Goal: Task Accomplishment & Management: Use online tool/utility

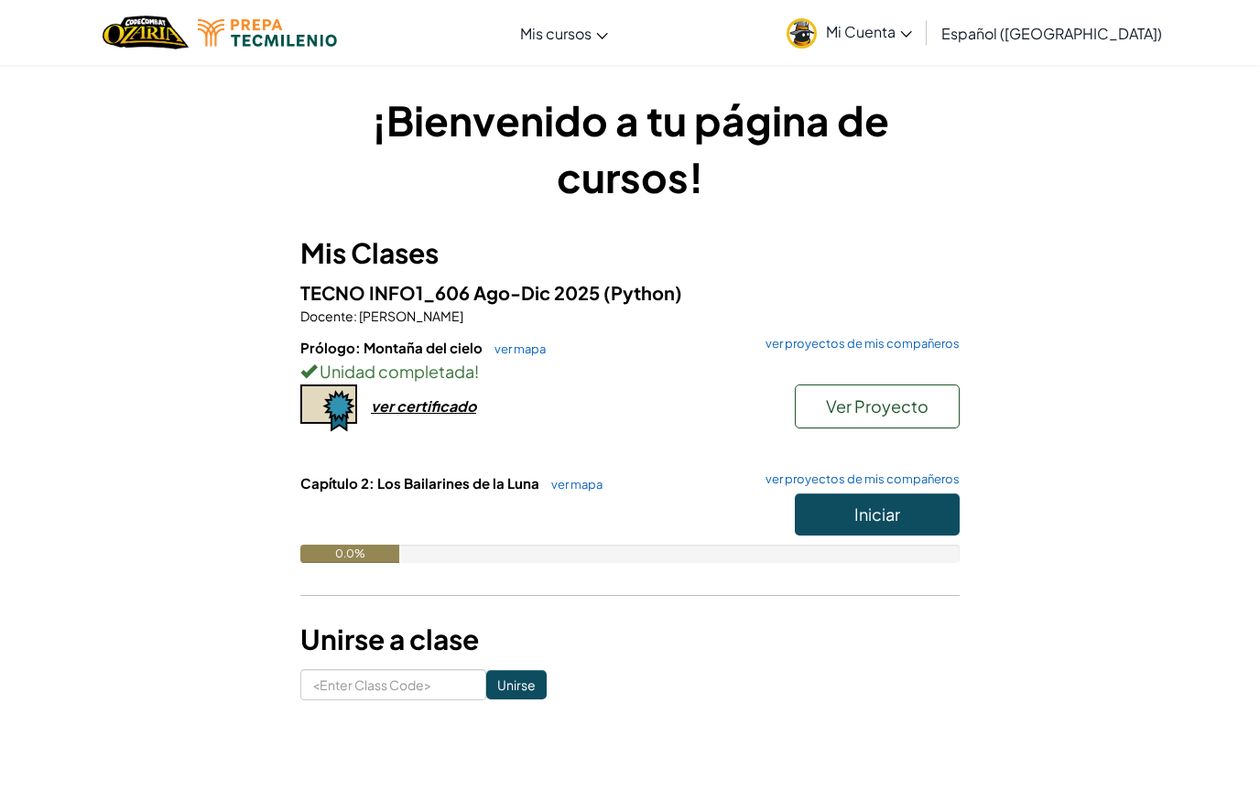
click at [921, 17] on link "Mi Cuenta" at bounding box center [849, 33] width 144 height 58
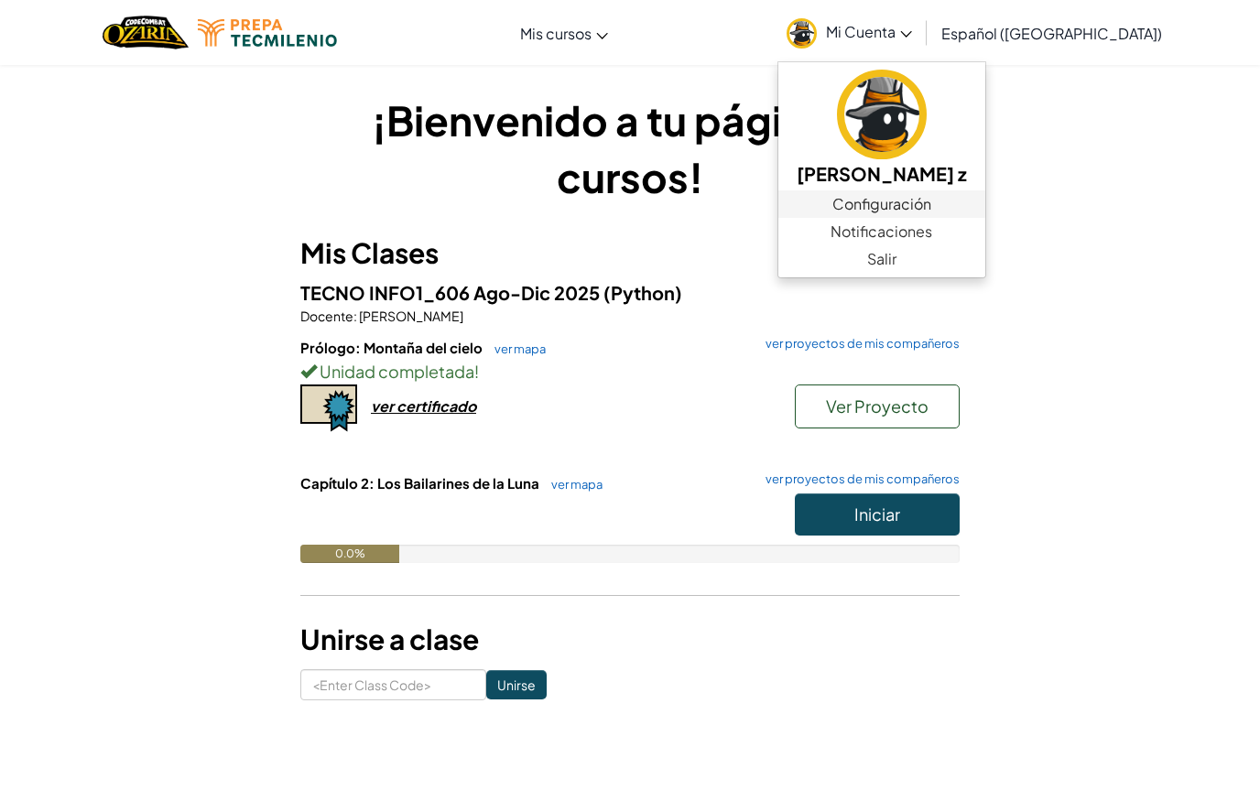
click at [978, 210] on link "Configuración" at bounding box center [881, 203] width 207 height 27
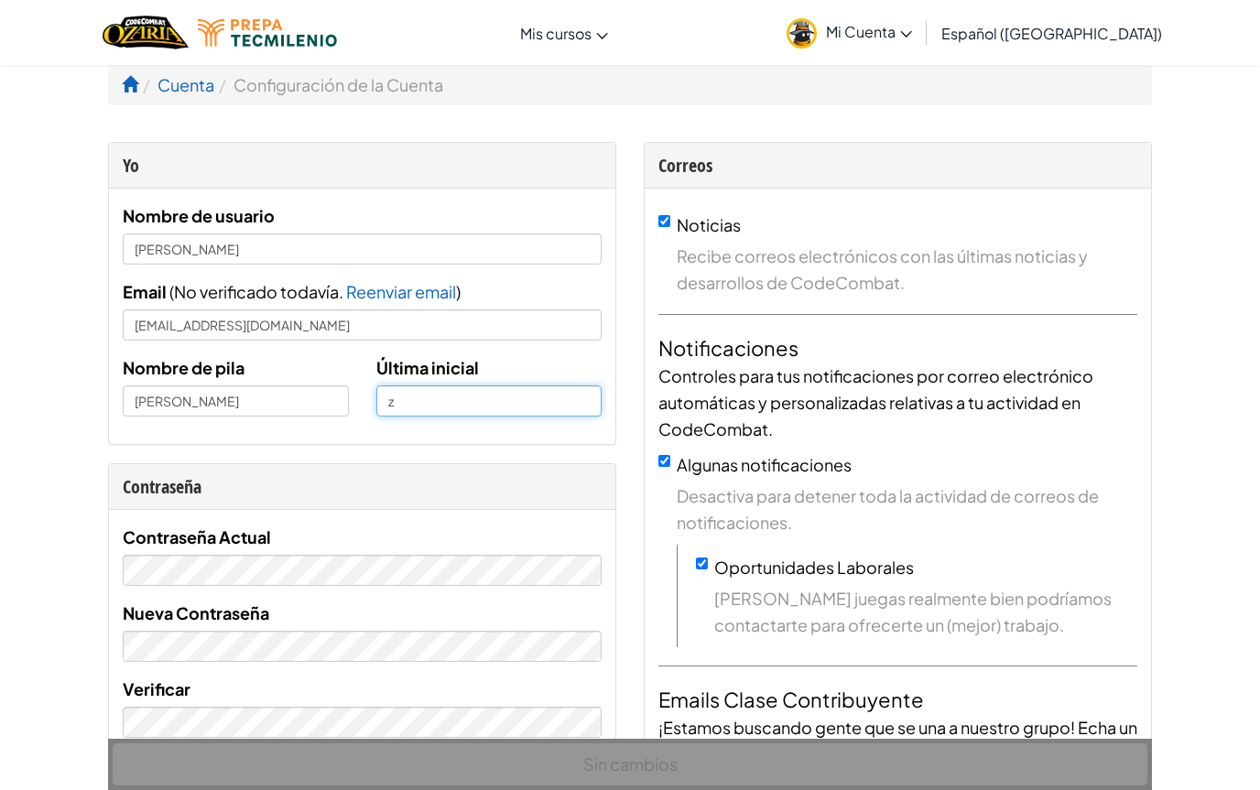
click at [535, 399] on input "z" at bounding box center [489, 400] width 226 height 31
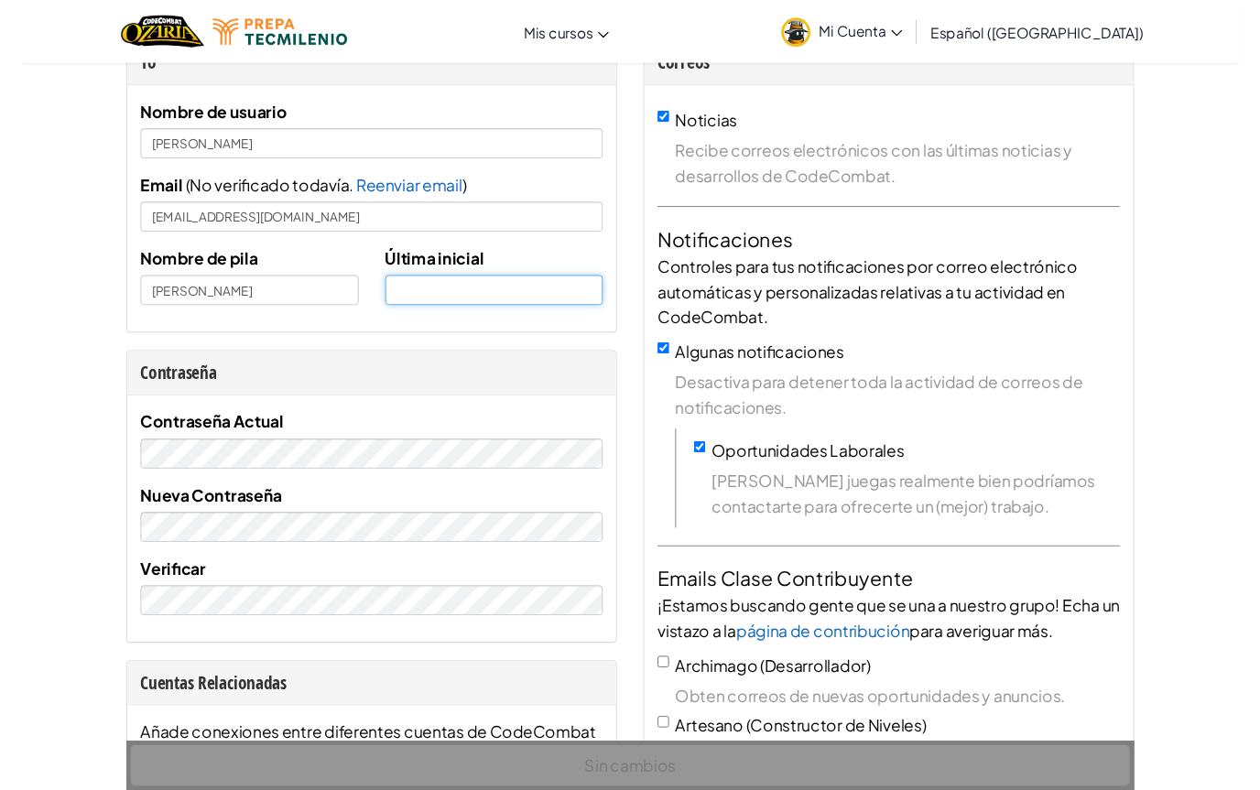
scroll to position [76, 0]
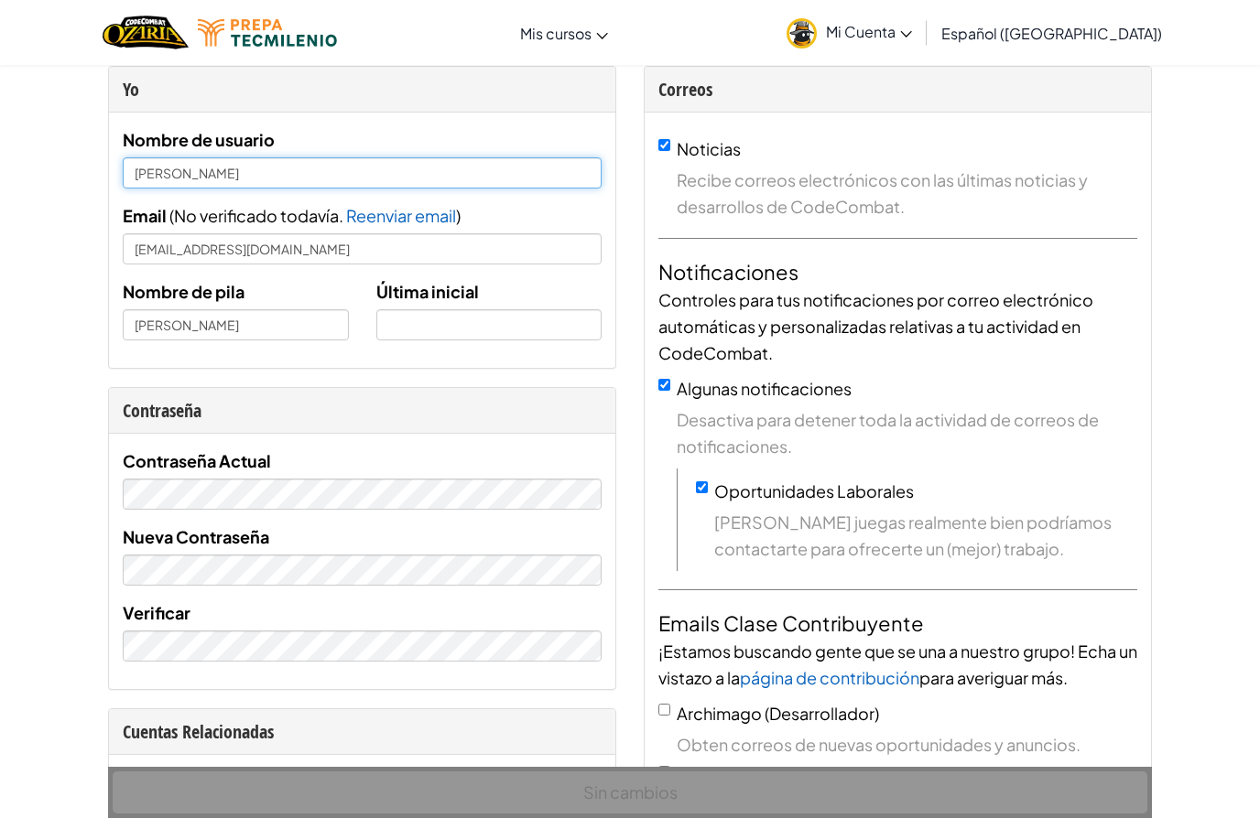
click at [405, 184] on input "[PERSON_NAME]" at bounding box center [362, 172] width 479 height 31
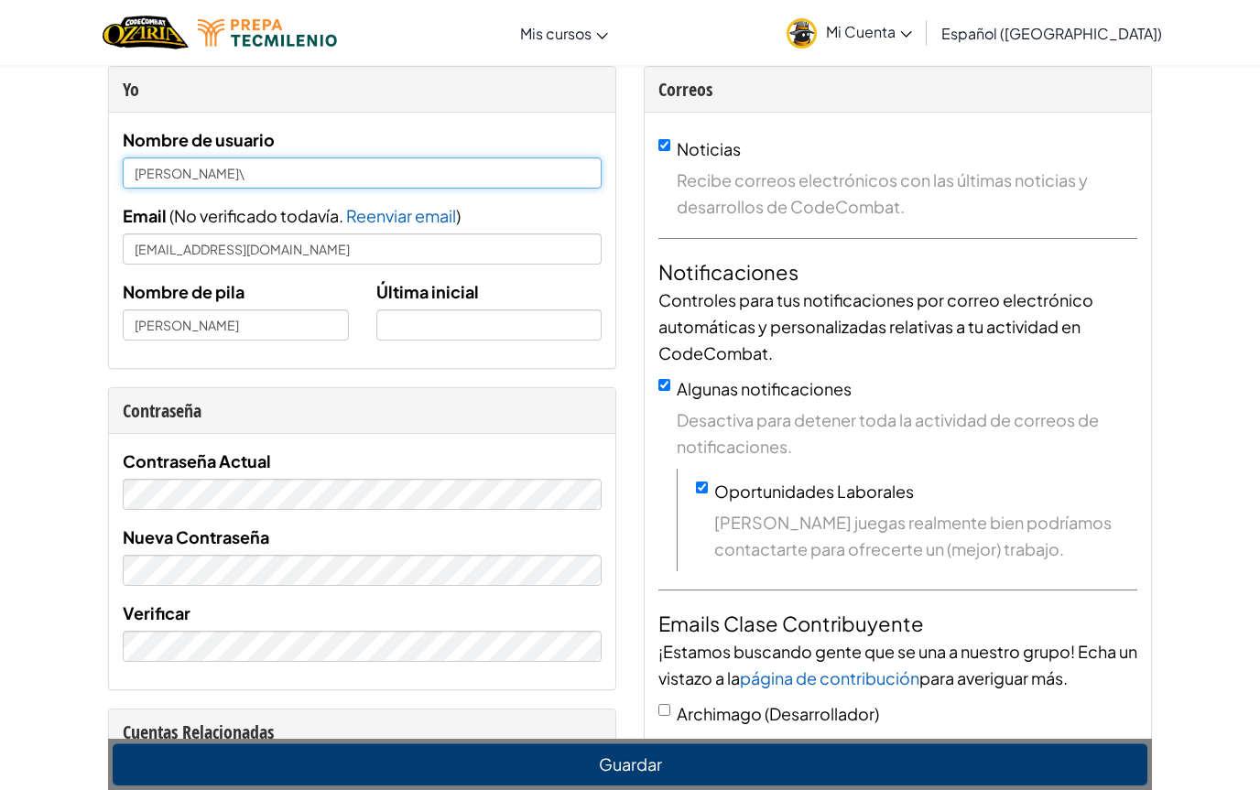
type input "[PERSON_NAME]"
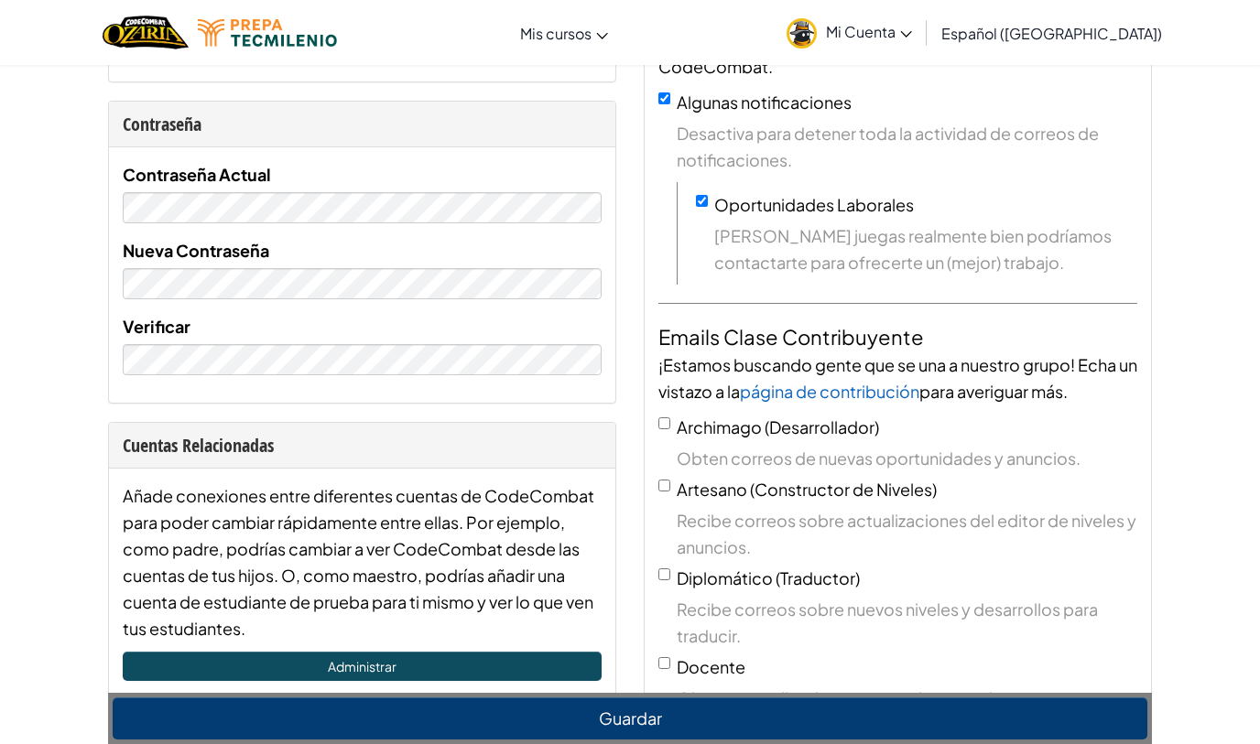
scroll to position [355, 0]
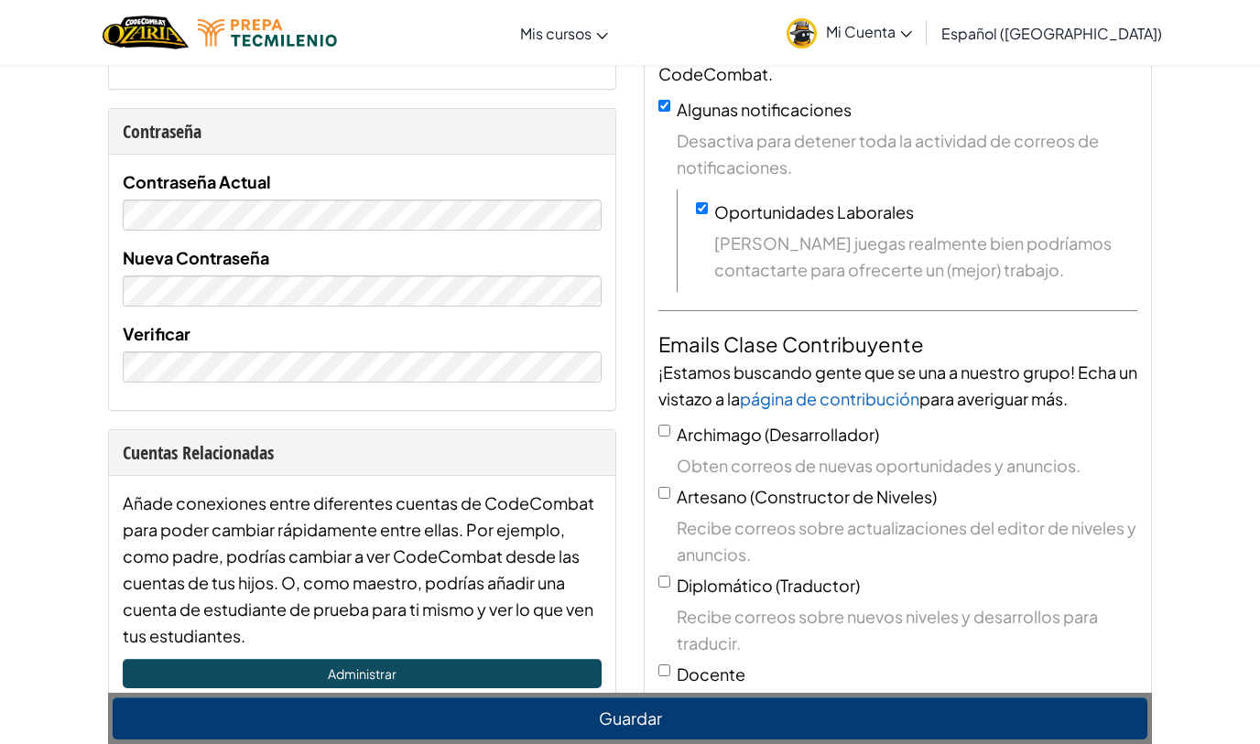
click at [739, 722] on button "Guardar" at bounding box center [630, 718] width 1034 height 42
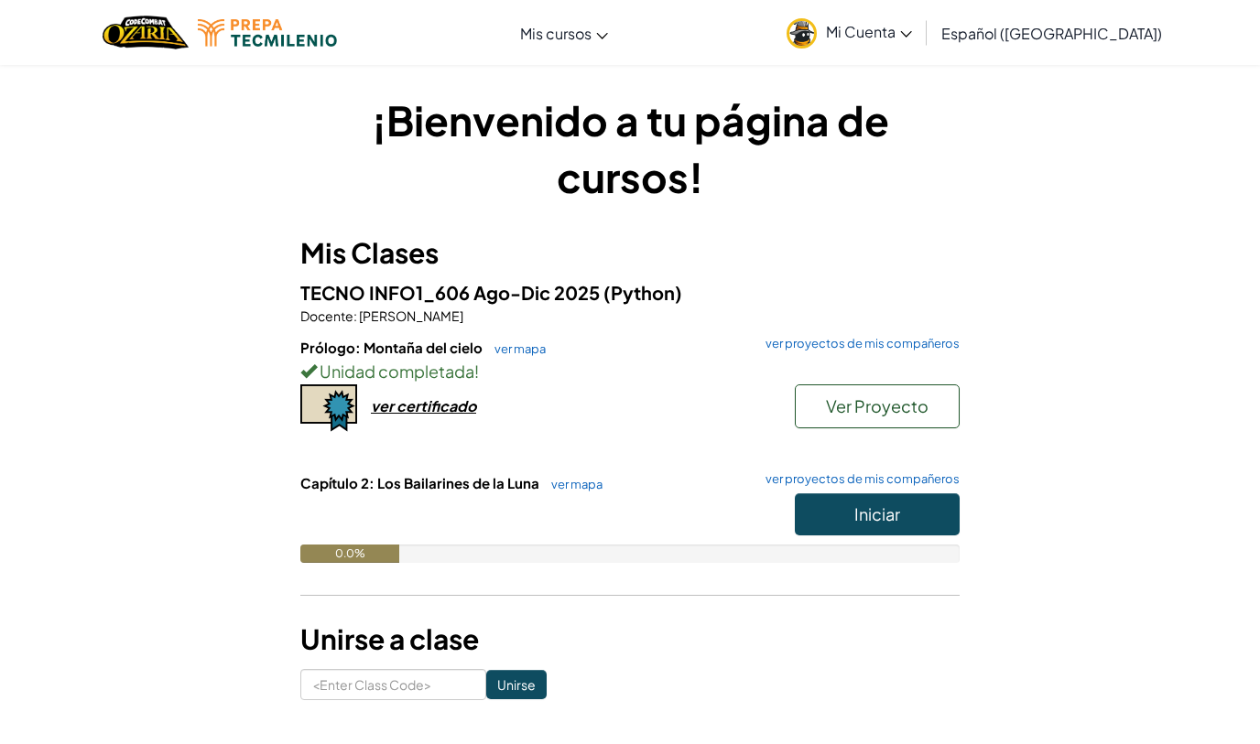
click at [410, 400] on div "ver certificado" at bounding box center [423, 405] width 105 height 19
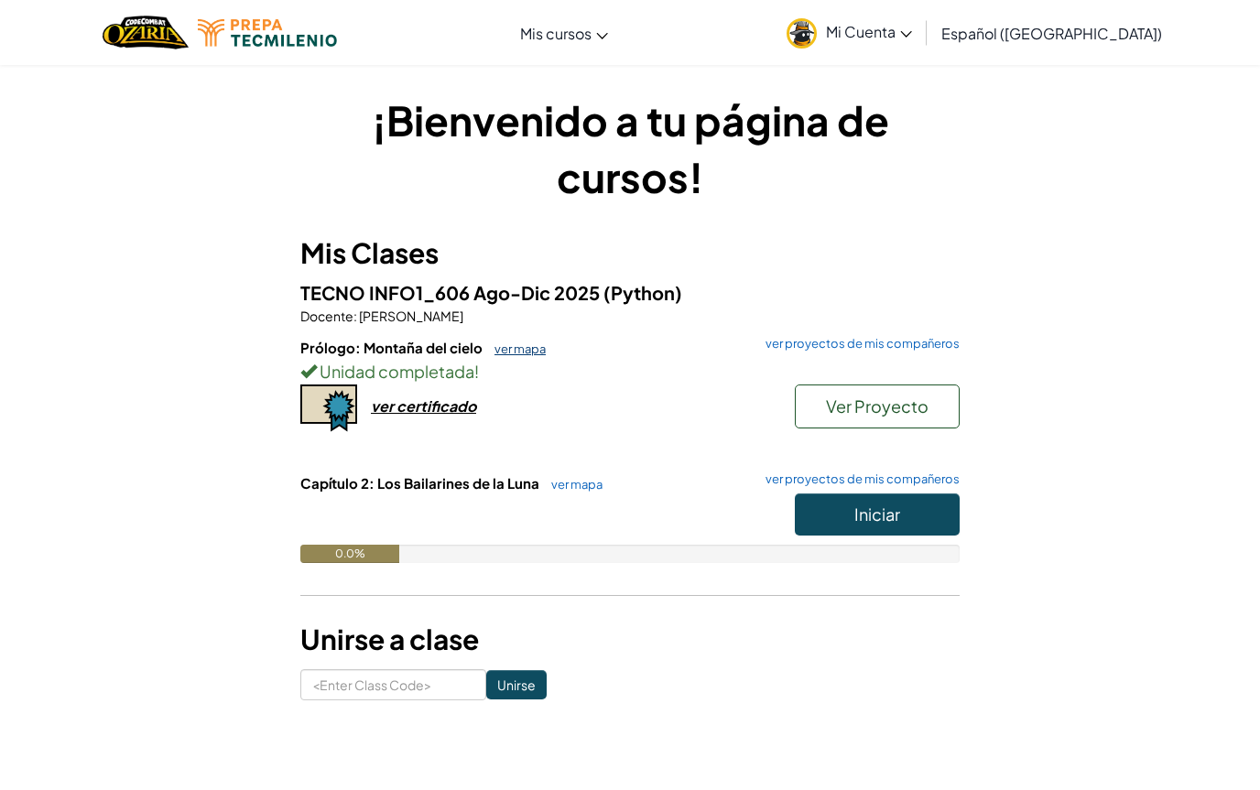
click at [510, 352] on link "ver mapa" at bounding box center [515, 348] width 60 height 15
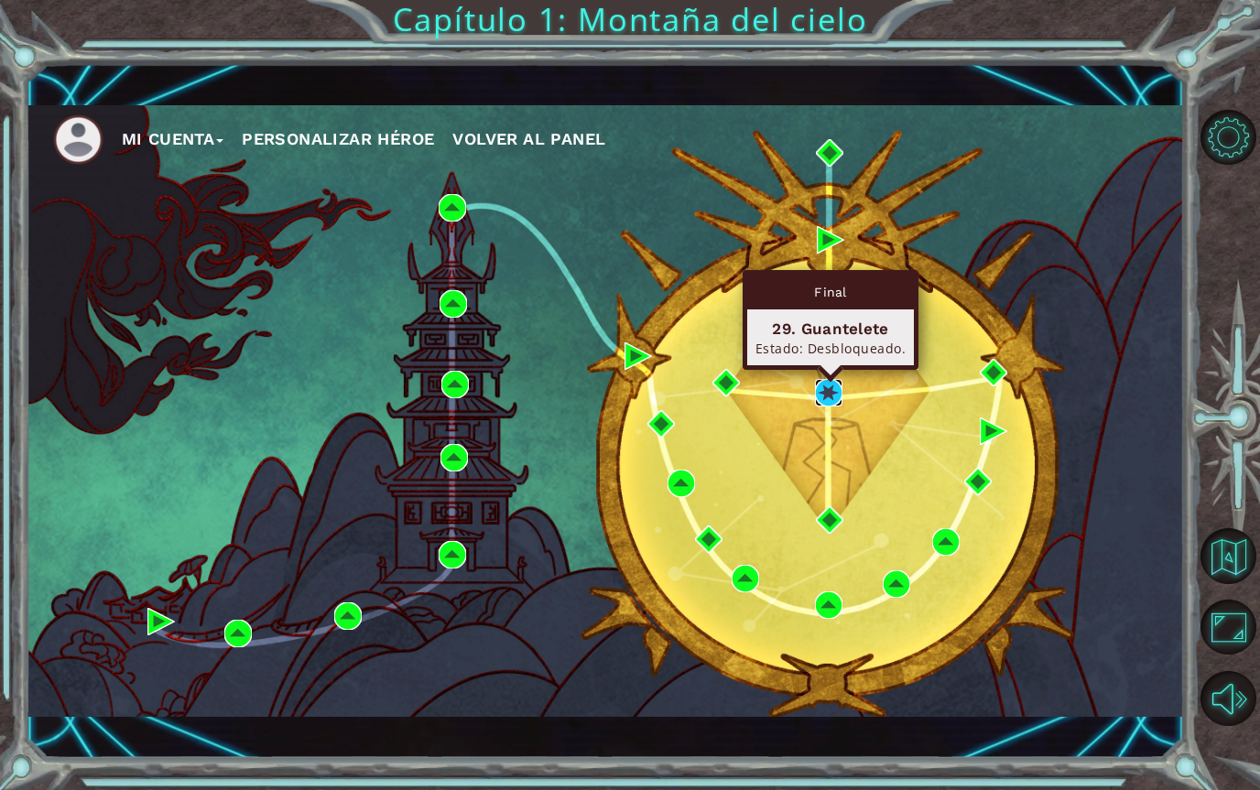
click at [823, 390] on img at bounding box center [828, 392] width 27 height 27
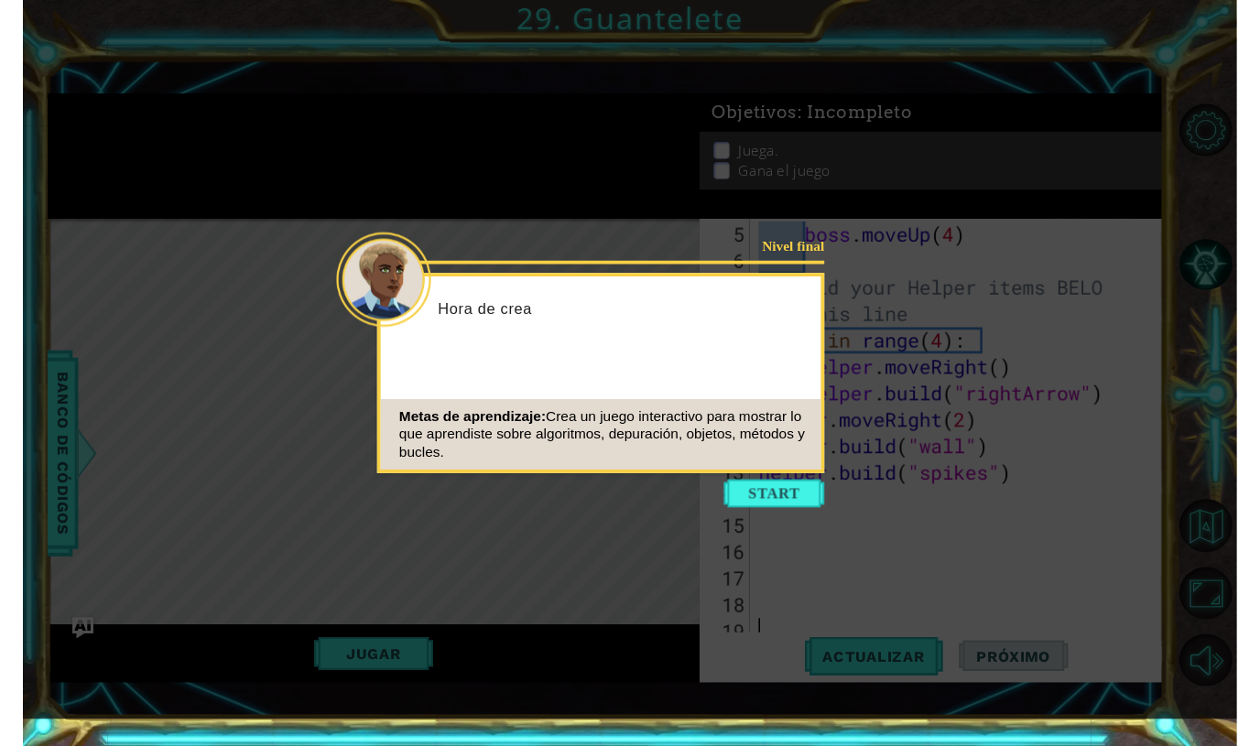
scroll to position [137, 0]
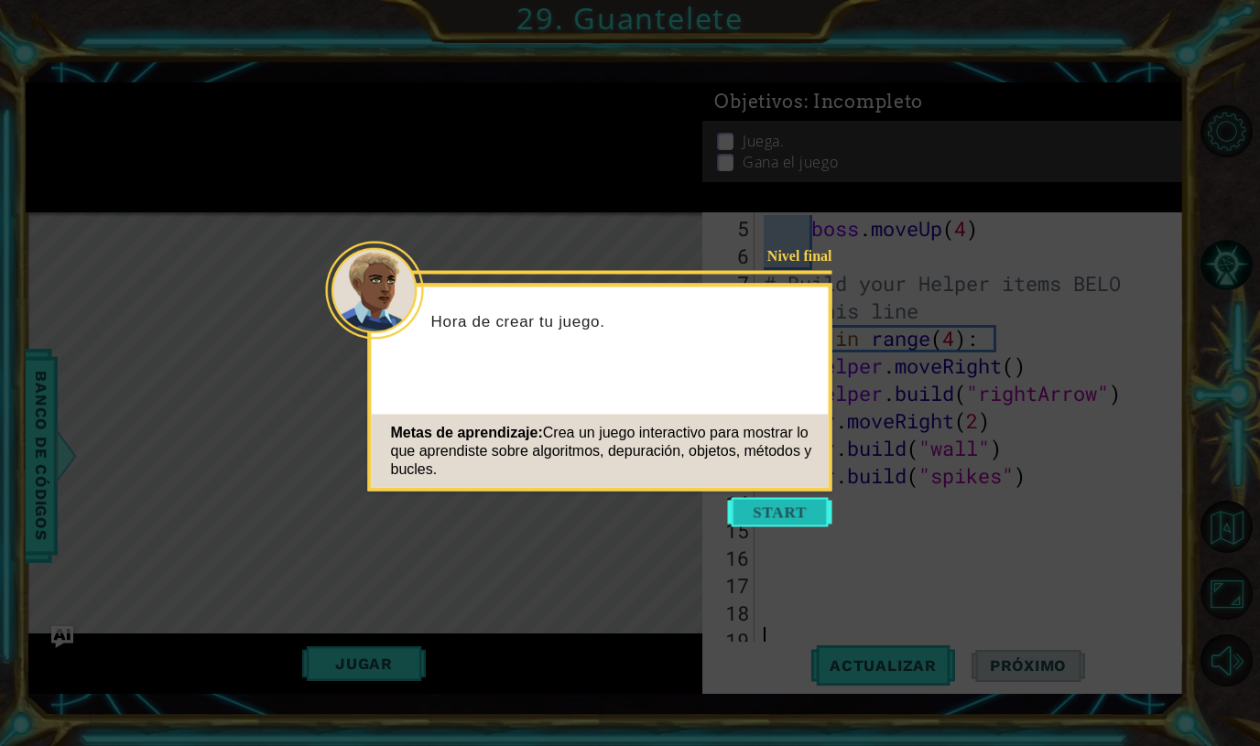
click at [784, 521] on body "1 ההההההההההההההההההההההההההההההההההההההההההההההההההההההההההההההההההההההההההההה…" at bounding box center [630, 373] width 1260 height 746
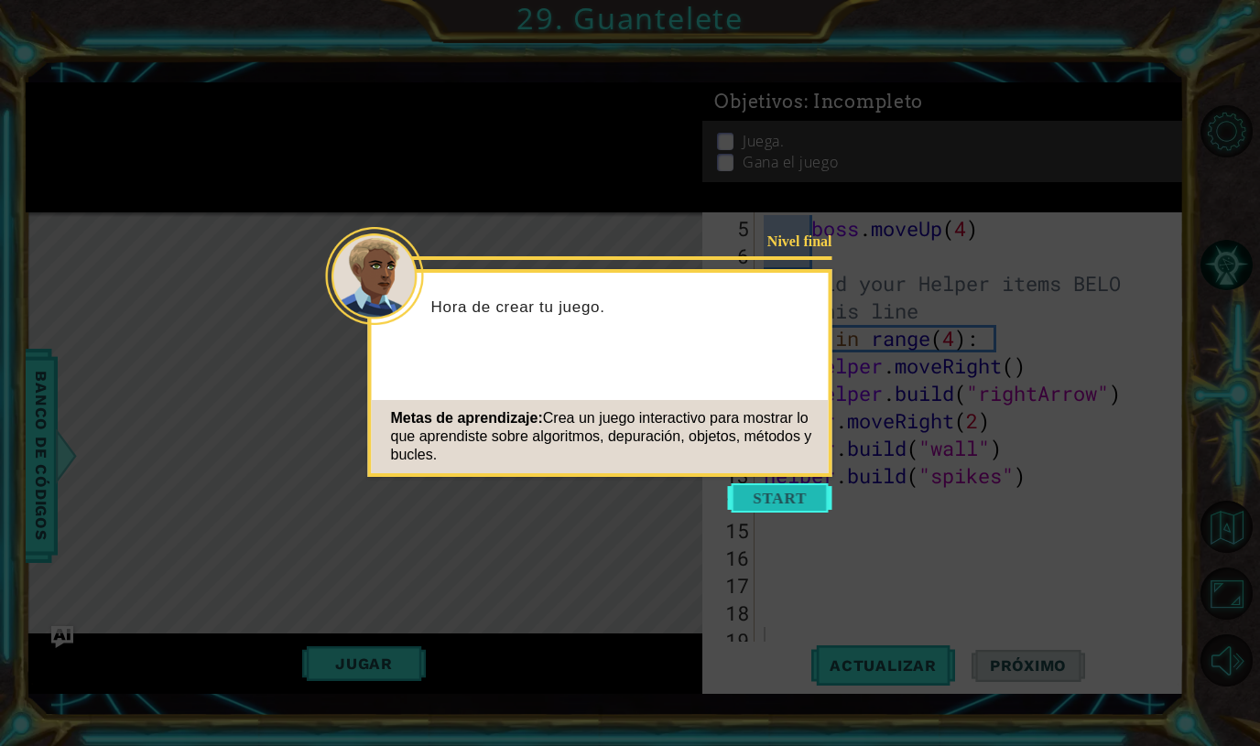
click at [787, 495] on button "Start" at bounding box center [780, 497] width 104 height 29
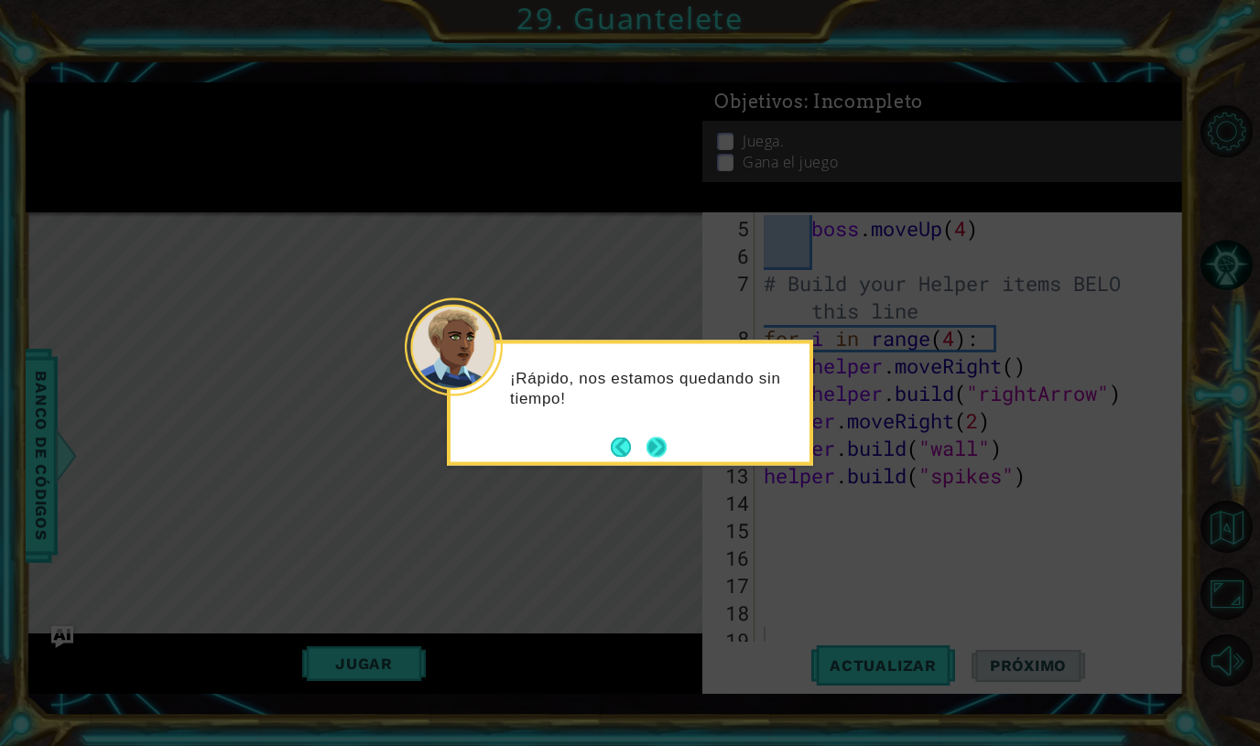
click at [654, 440] on button "Next" at bounding box center [656, 447] width 20 height 20
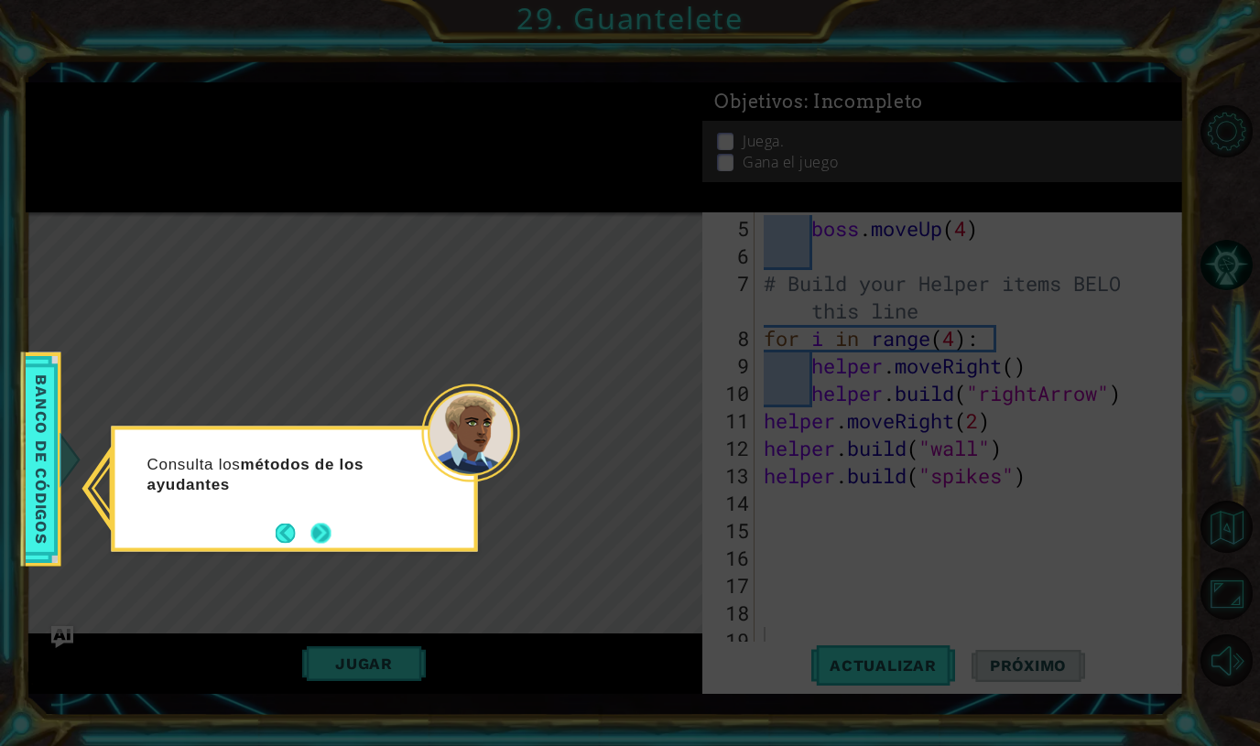
click at [312, 531] on button "Next" at bounding box center [320, 533] width 20 height 20
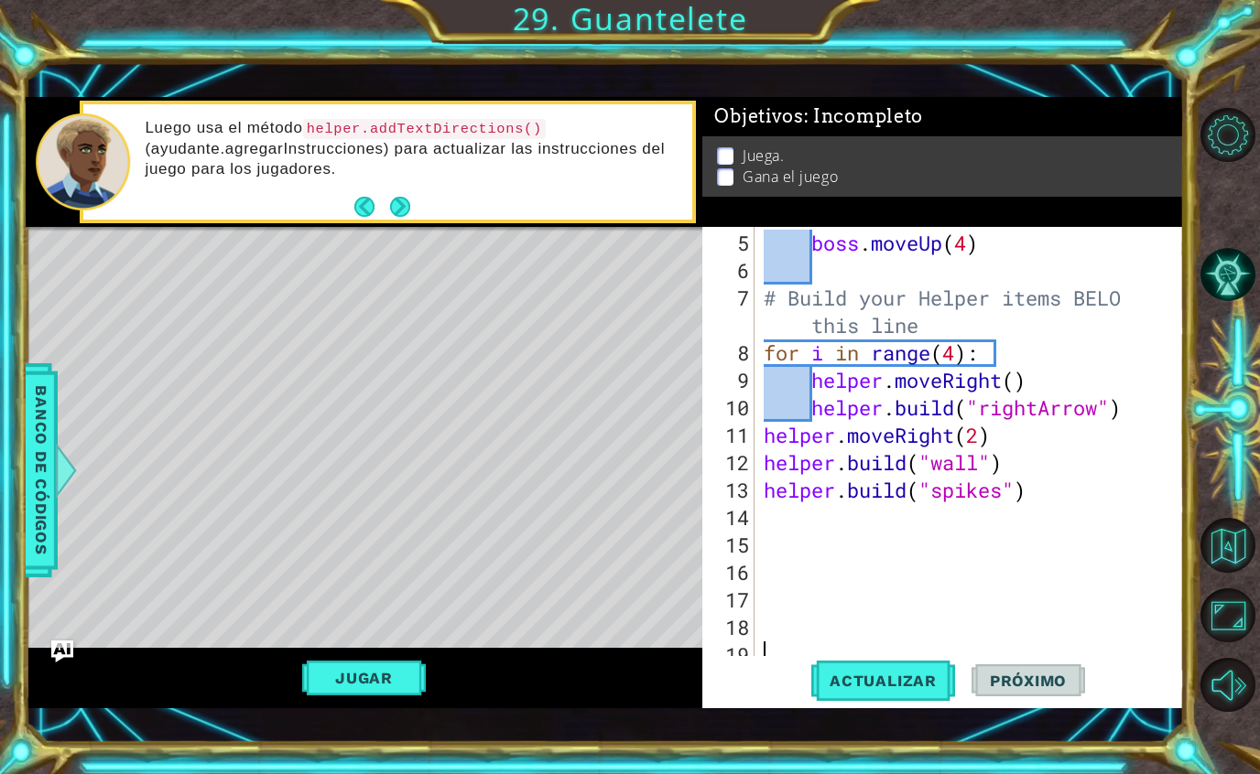
click at [785, 640] on div "boss . moveUp ( 4 ) # Build your Helper items BELO this line for i in range ( 4…" at bounding box center [974, 477] width 428 height 494
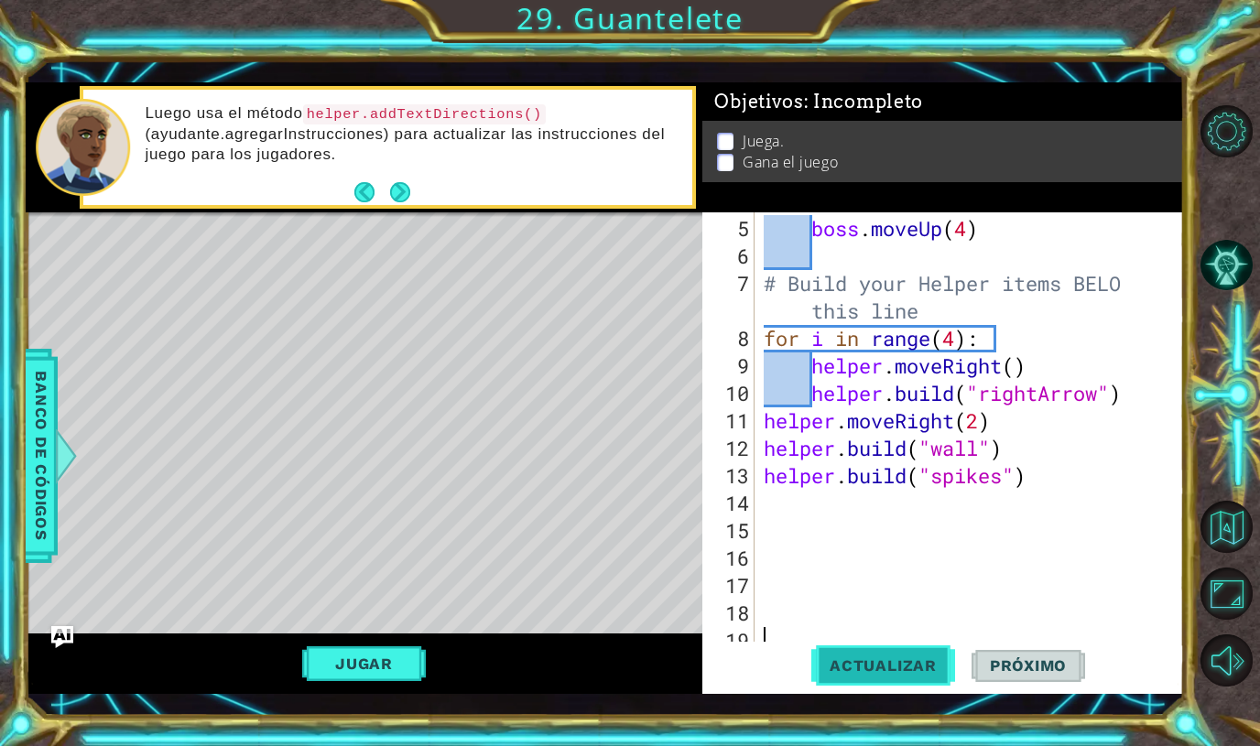
click at [869, 664] on button "Actualizar" at bounding box center [883, 666] width 144 height 49
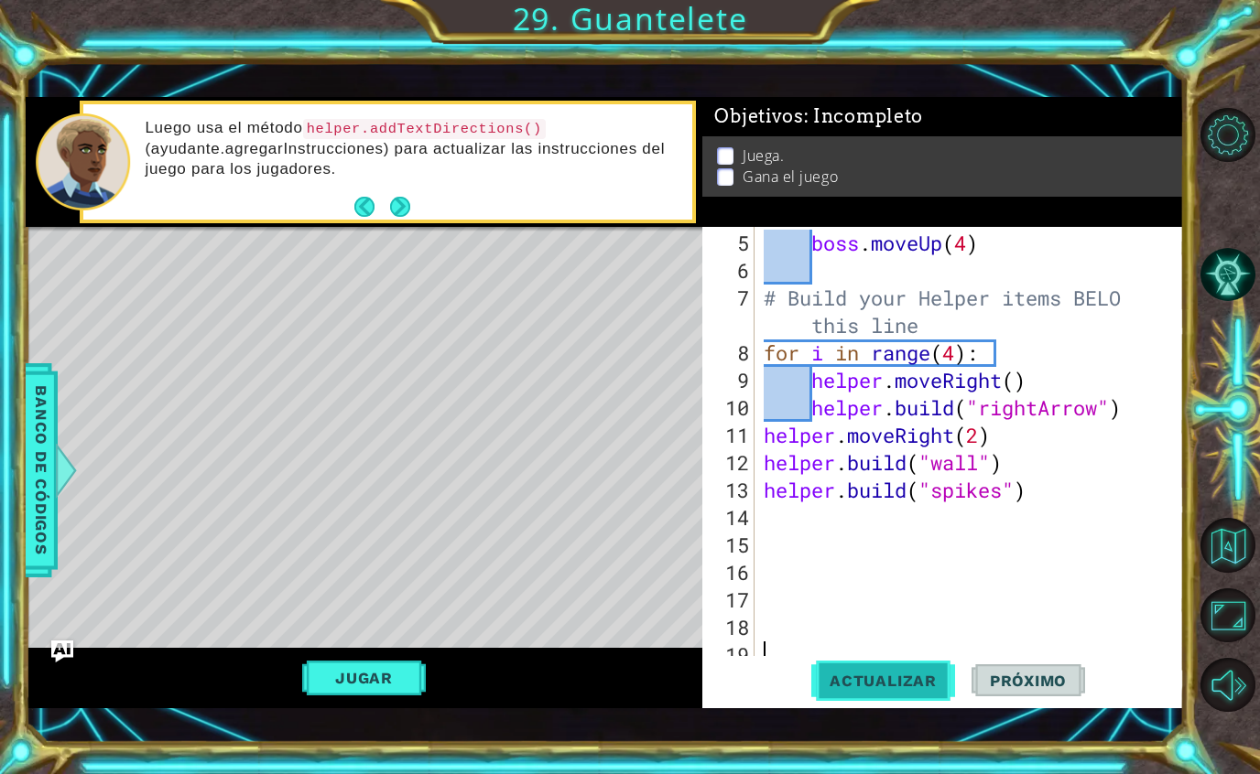
click at [869, 668] on button "Actualizar" at bounding box center [883, 680] width 144 height 49
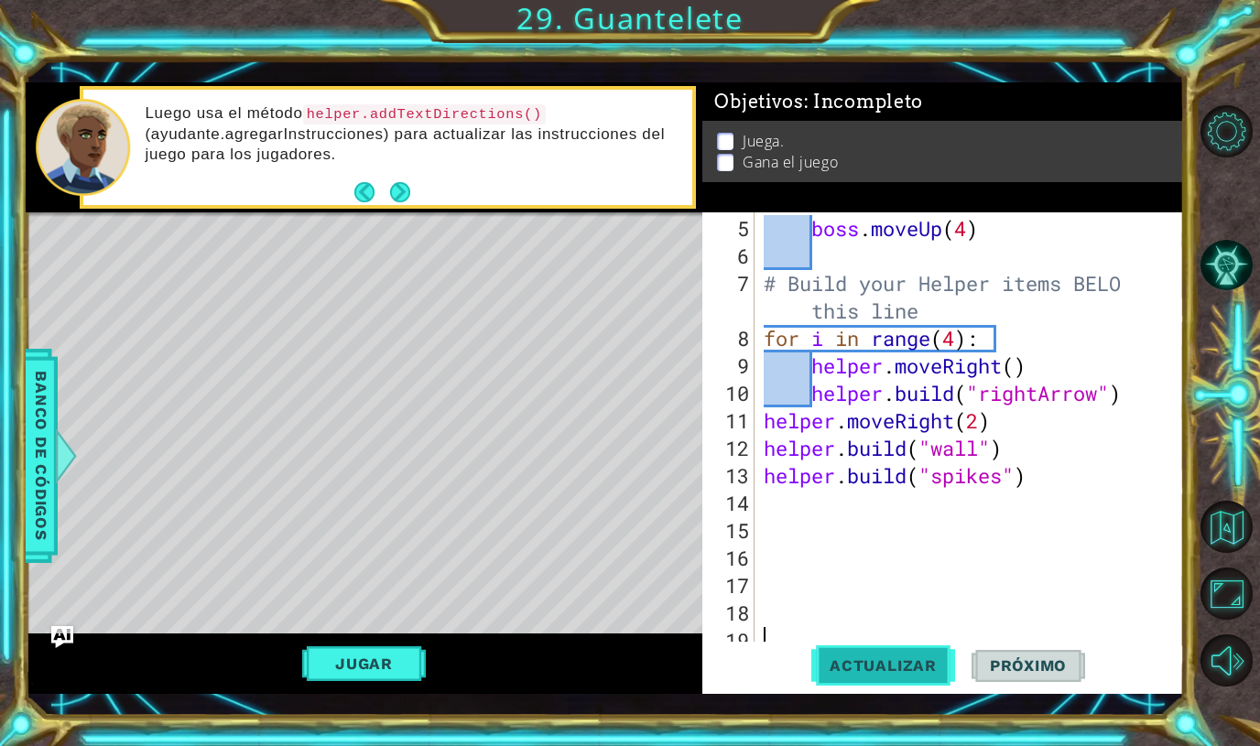
click at [855, 679] on button "Actualizar" at bounding box center [883, 666] width 144 height 49
click at [403, 199] on button "Next" at bounding box center [400, 192] width 20 height 20
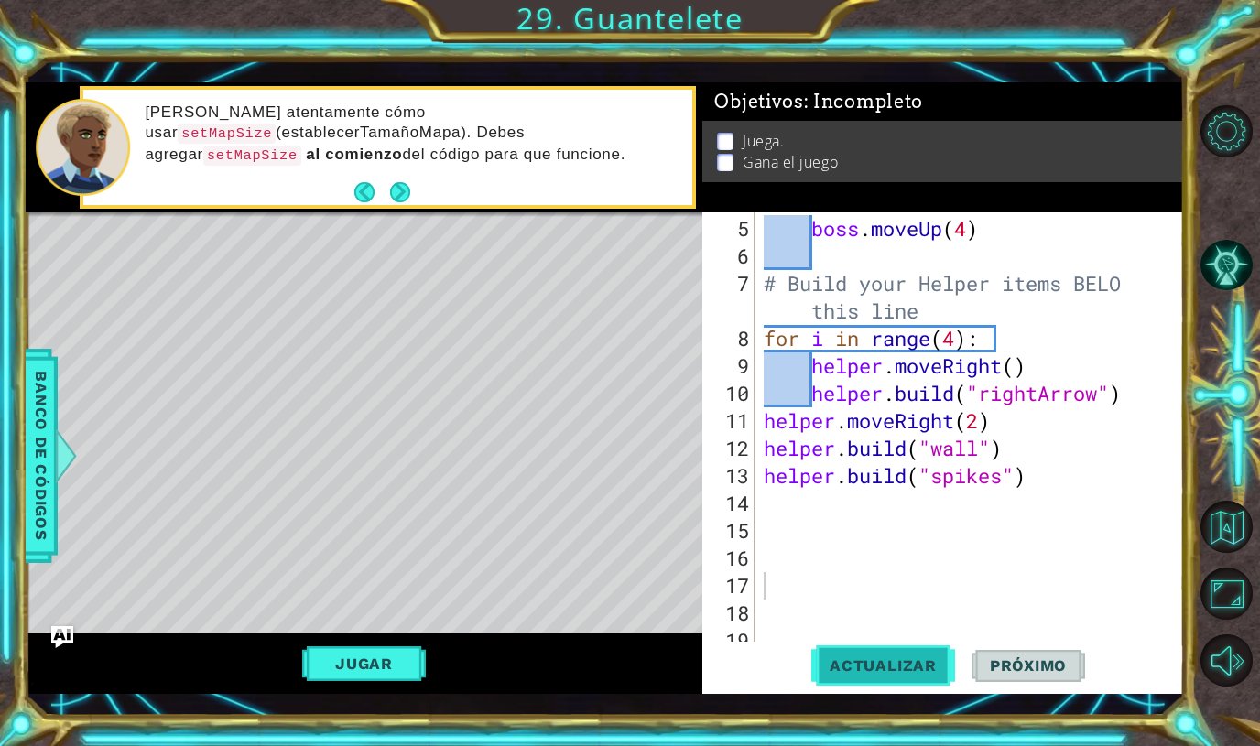
click at [872, 674] on span "Actualizar" at bounding box center [883, 665] width 144 height 18
click at [332, 687] on div "Jugar" at bounding box center [364, 662] width 677 height 59
click at [373, 678] on button "Jugar" at bounding box center [364, 663] width 124 height 35
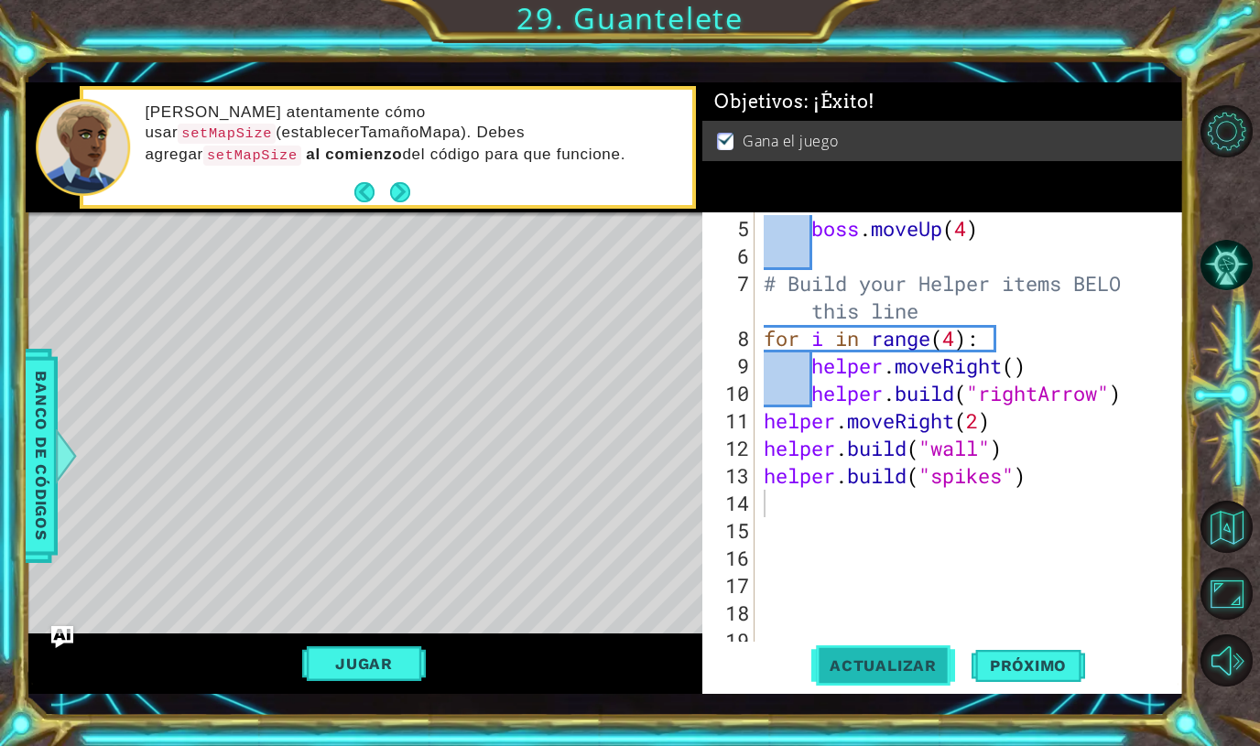
click at [900, 673] on span "Actualizar" at bounding box center [883, 665] width 144 height 18
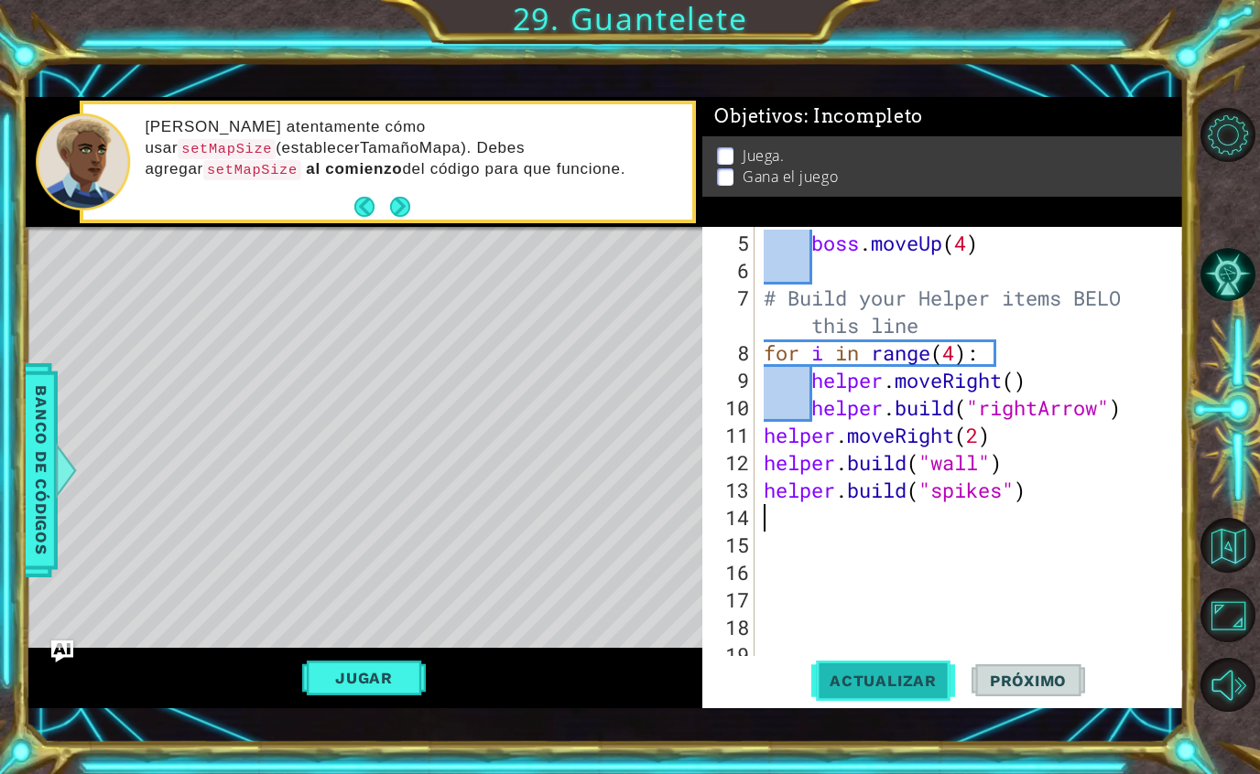
click at [904, 684] on span "Actualizar" at bounding box center [883, 681] width 144 height 18
click at [904, 668] on button "Actualizar" at bounding box center [883, 680] width 144 height 49
click at [903, 686] on span "Actualizar" at bounding box center [883, 681] width 144 height 18
click at [903, 703] on button "Actualizar" at bounding box center [883, 680] width 144 height 49
click at [903, 664] on button "Actualizar" at bounding box center [883, 680] width 144 height 49
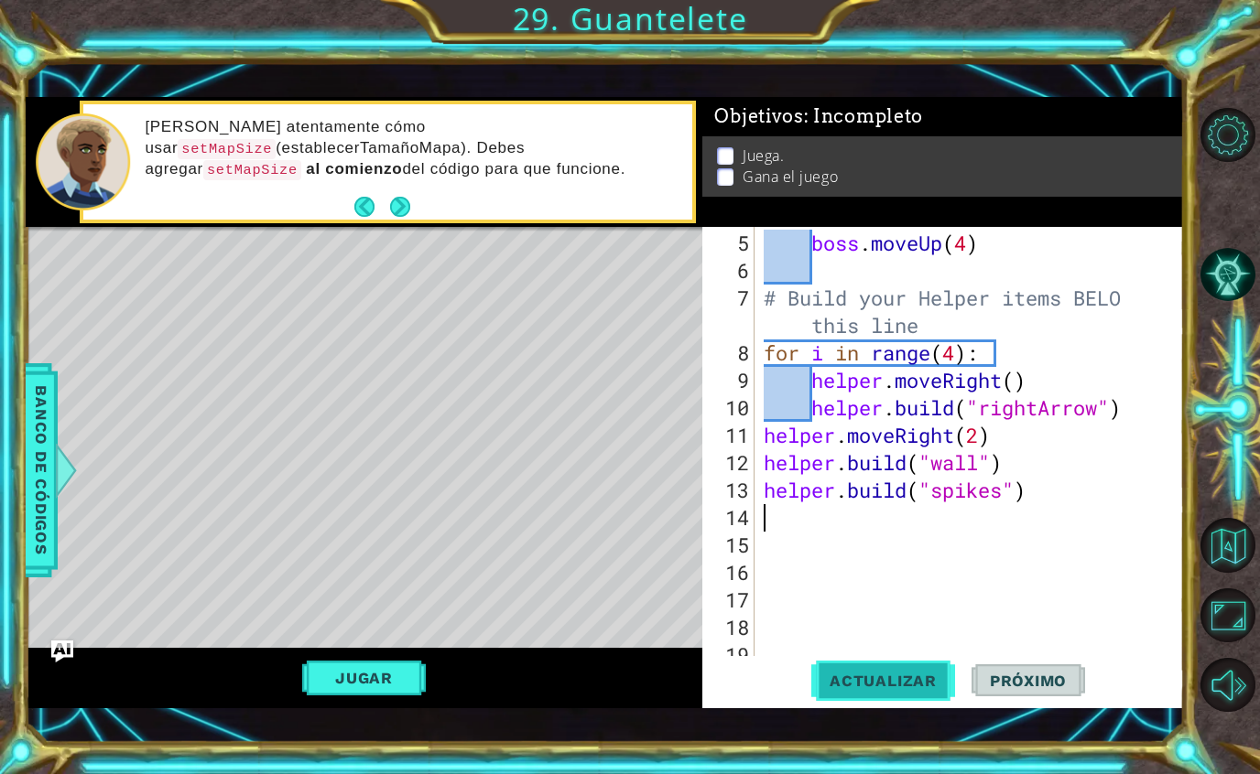
click at [898, 703] on button "Actualizar" at bounding box center [883, 680] width 144 height 49
click at [918, 676] on span "Actualizar" at bounding box center [883, 681] width 144 height 18
click at [899, 700] on button "Actualizar" at bounding box center [883, 680] width 144 height 49
click at [906, 678] on span "Actualizar" at bounding box center [883, 681] width 144 height 18
click at [900, 683] on span "Actualizar" at bounding box center [883, 681] width 144 height 18
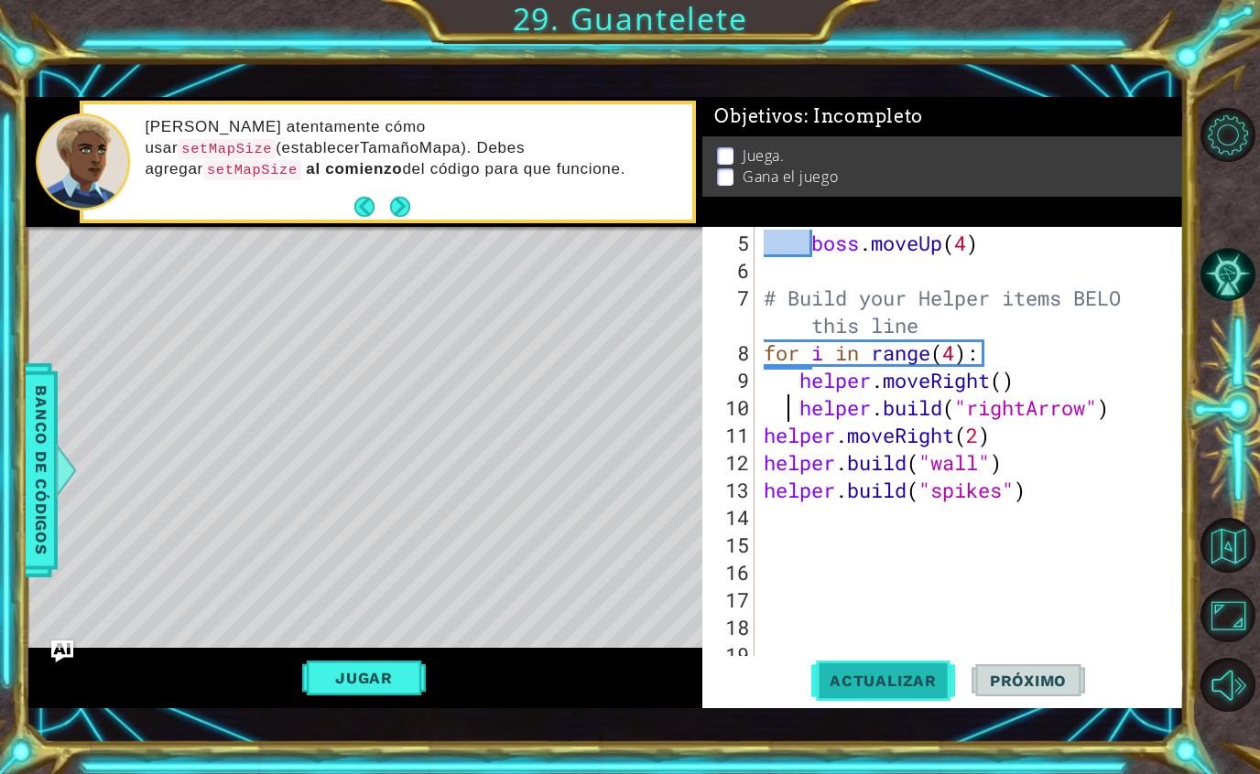
click at [886, 676] on span "Actualizar" at bounding box center [883, 681] width 144 height 18
click at [891, 677] on span "Actualizar" at bounding box center [883, 681] width 144 height 18
click at [897, 673] on span "Actualizar" at bounding box center [883, 681] width 144 height 18
click at [904, 673] on span "Actualizar" at bounding box center [883, 681] width 144 height 18
click at [406, 194] on div "[PERSON_NAME] atentamente cómo usar setMapSize (establecerTamañoMapa). Debes ag…" at bounding box center [364, 162] width 677 height 130
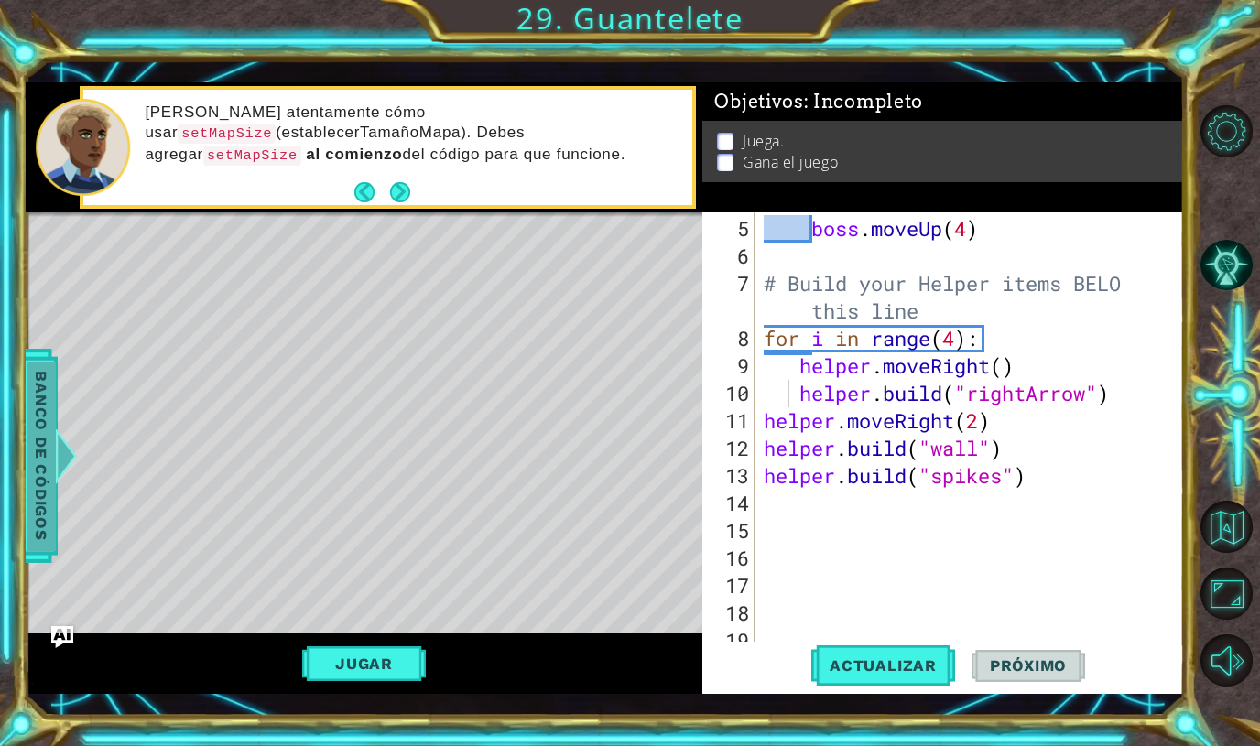
click at [33, 445] on span "Banco de códigos" at bounding box center [41, 455] width 29 height 189
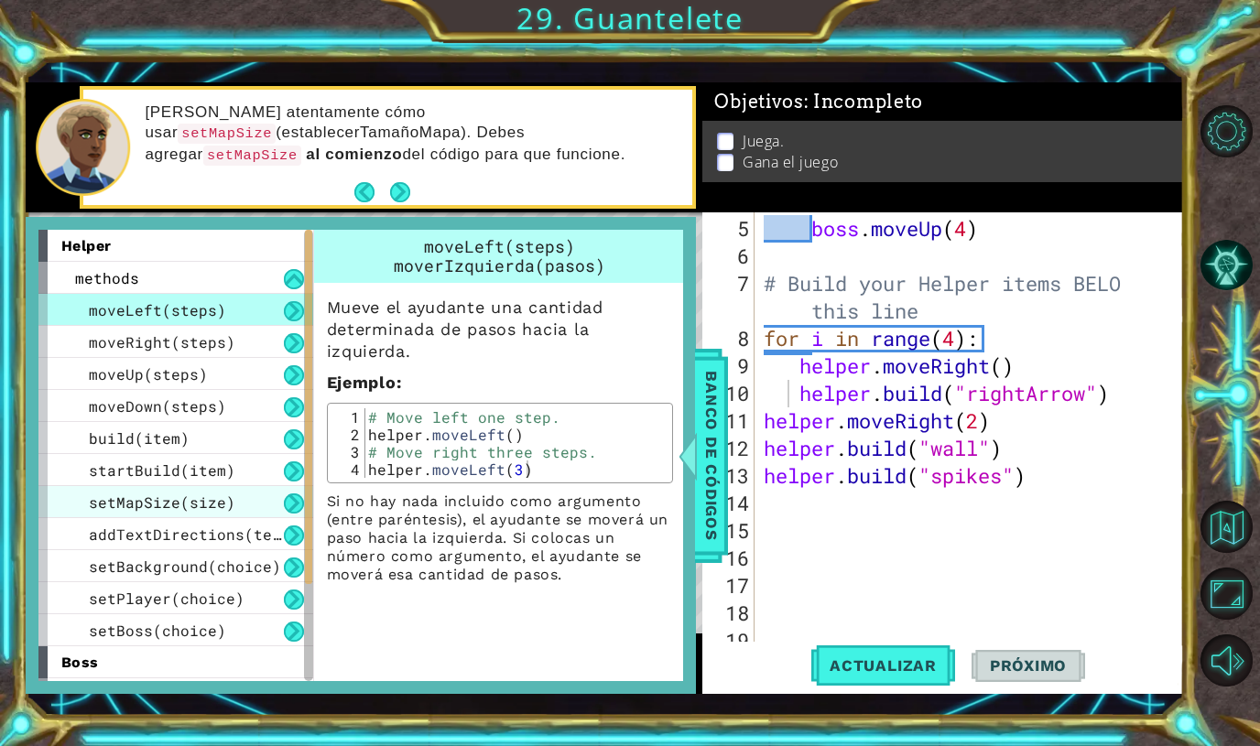
click at [189, 502] on span "setMapSize(size)" at bounding box center [162, 501] width 146 height 19
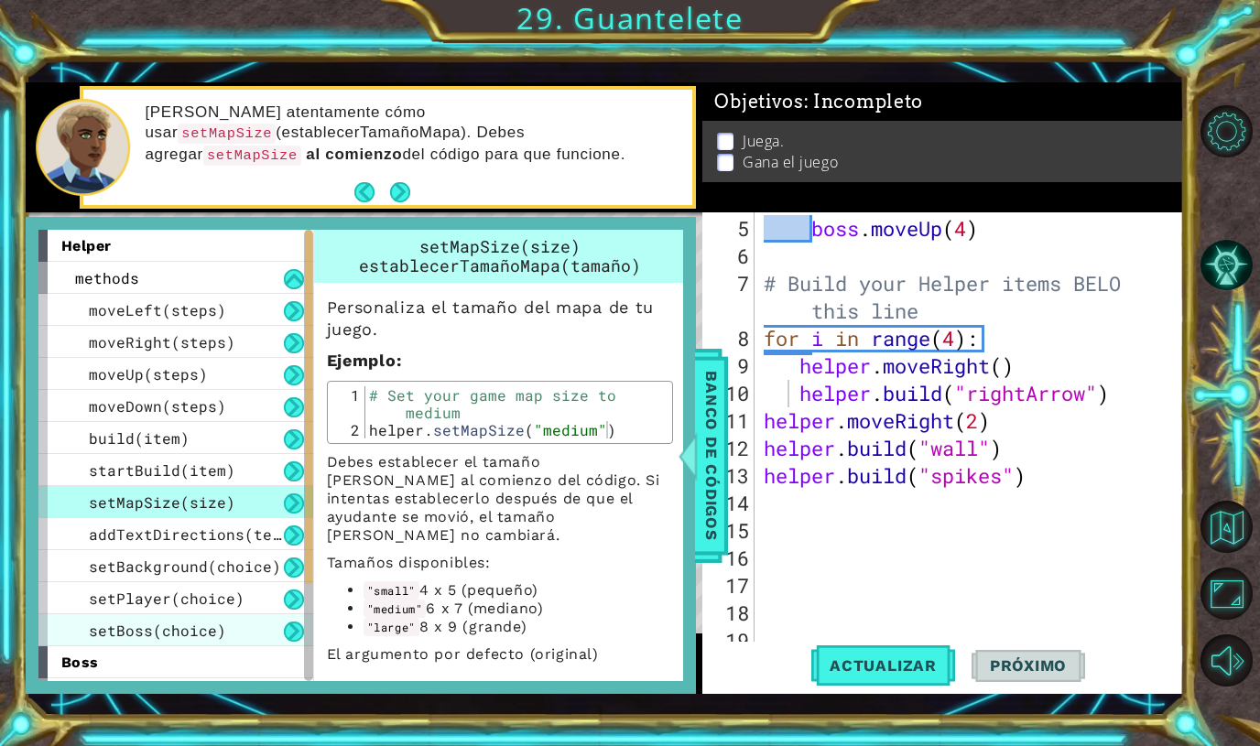
click at [144, 627] on span "setBoss(choice)" at bounding box center [157, 630] width 137 height 19
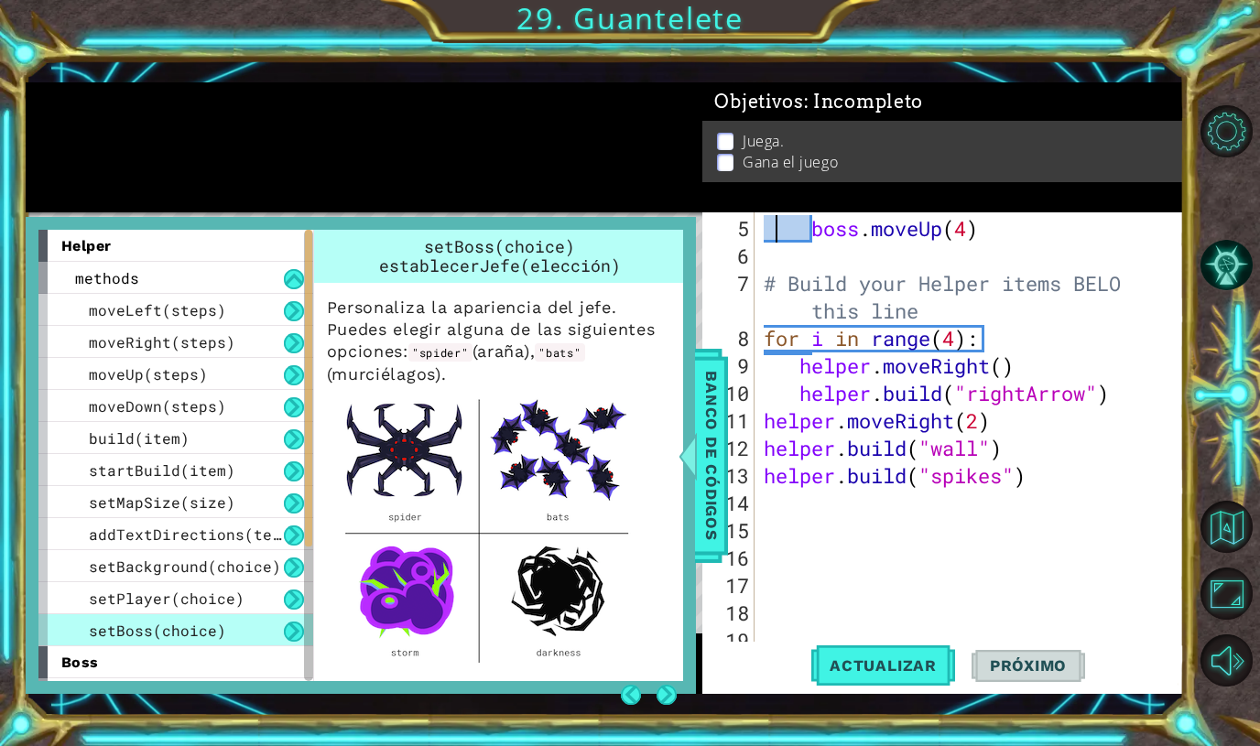
click at [782, 229] on div "boss . moveUp ( 4 ) # Build your Helper items BELO this line for i in range ( 4…" at bounding box center [969, 431] width 419 height 439
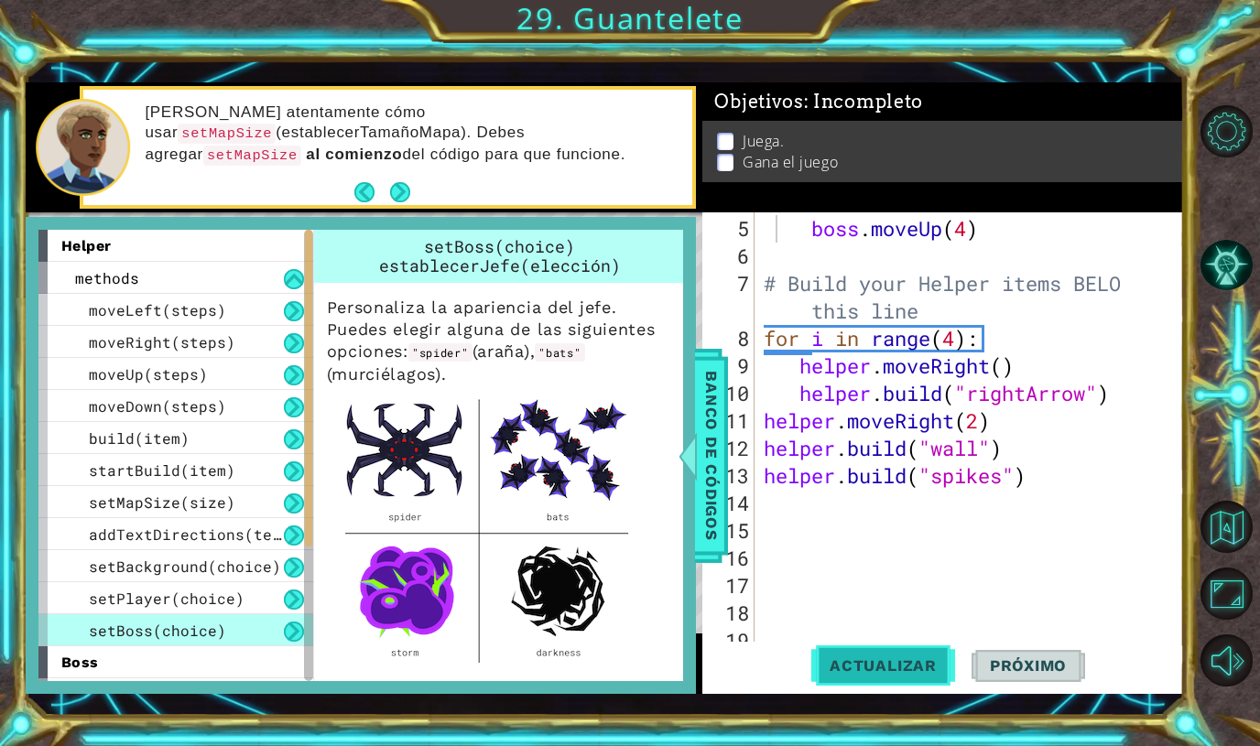
click at [876, 678] on button "Actualizar" at bounding box center [883, 666] width 144 height 49
click at [883, 666] on button "Actualizar" at bounding box center [883, 666] width 144 height 49
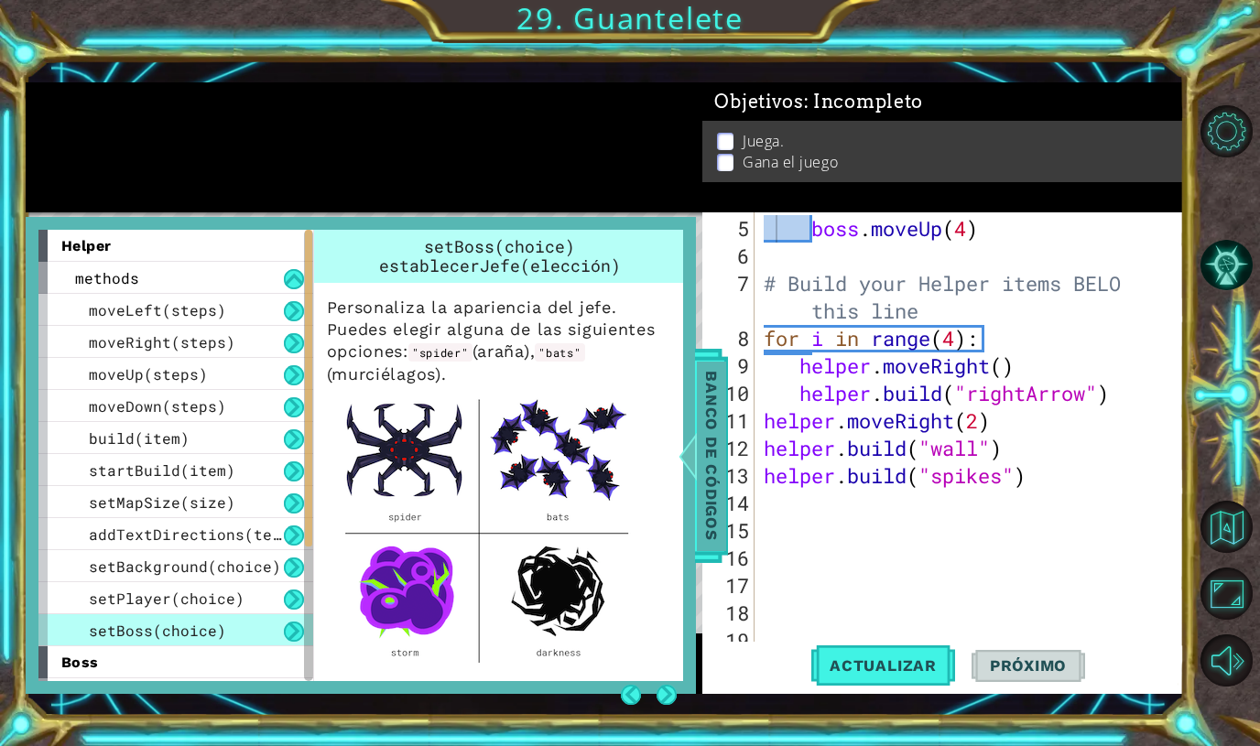
click at [697, 530] on span "Banco de códigos" at bounding box center [711, 455] width 29 height 189
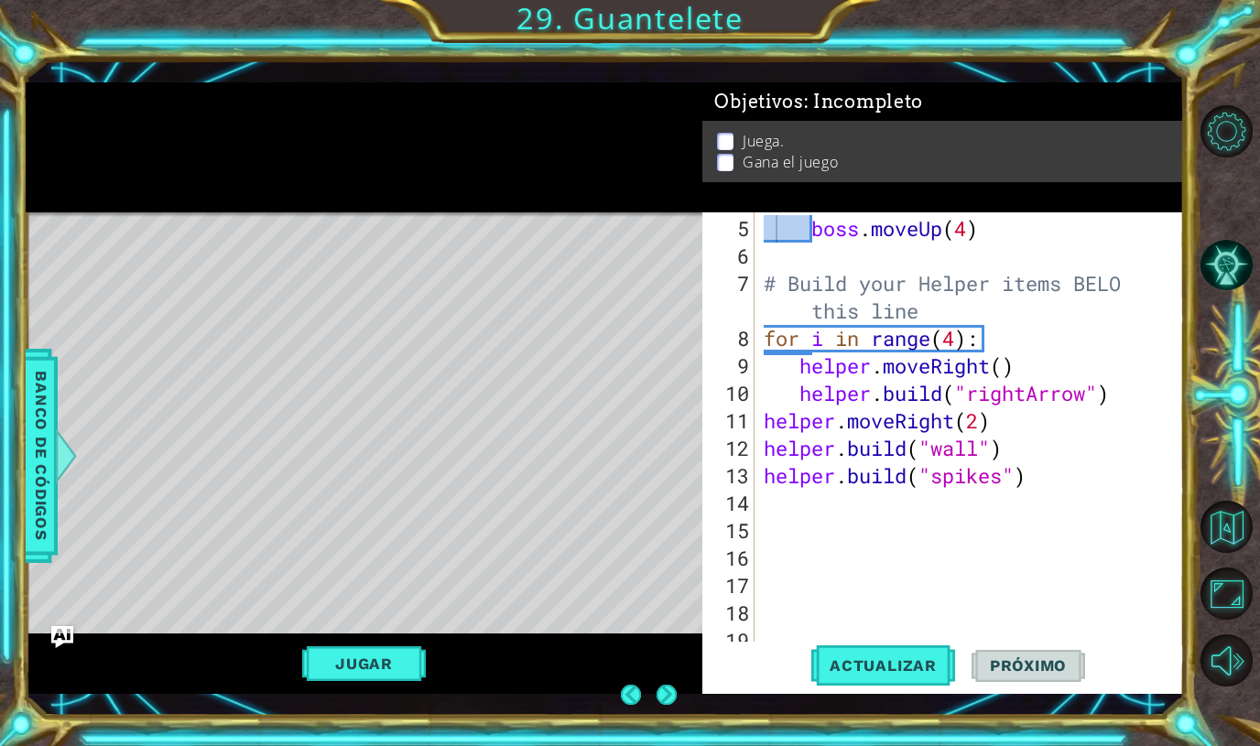
click at [176, 527] on div "Level Map" at bounding box center [449, 481] width 846 height 539
